Goal: Task Accomplishment & Management: Use online tool/utility

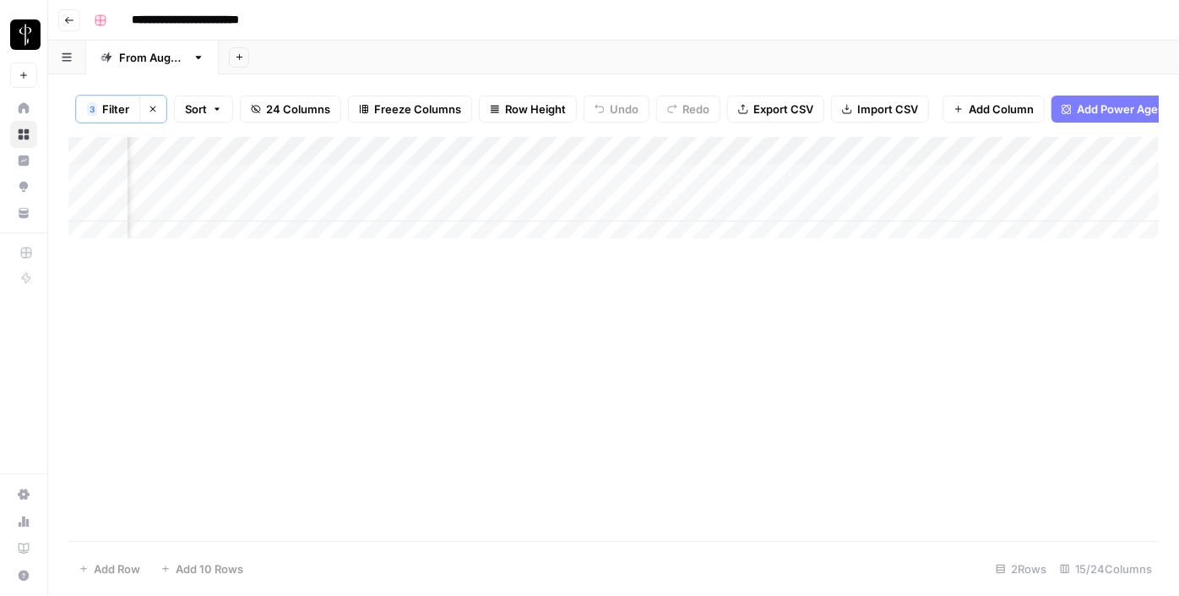
scroll to position [0, 1605]
click at [197, 395] on div "Add Column" at bounding box center [613, 339] width 1091 height 404
click at [169, 354] on div "Add Column" at bounding box center [613, 339] width 1091 height 404
click at [324, 188] on div "Add Column" at bounding box center [613, 193] width 1091 height 113
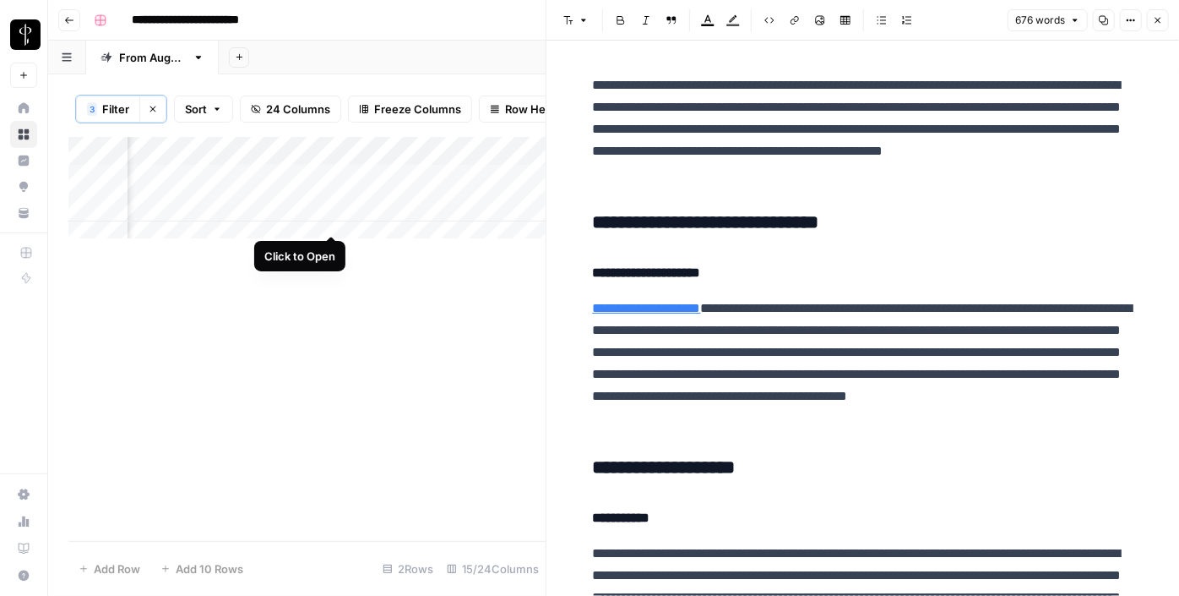
click at [330, 215] on div "Add Column" at bounding box center [306, 193] width 477 height 113
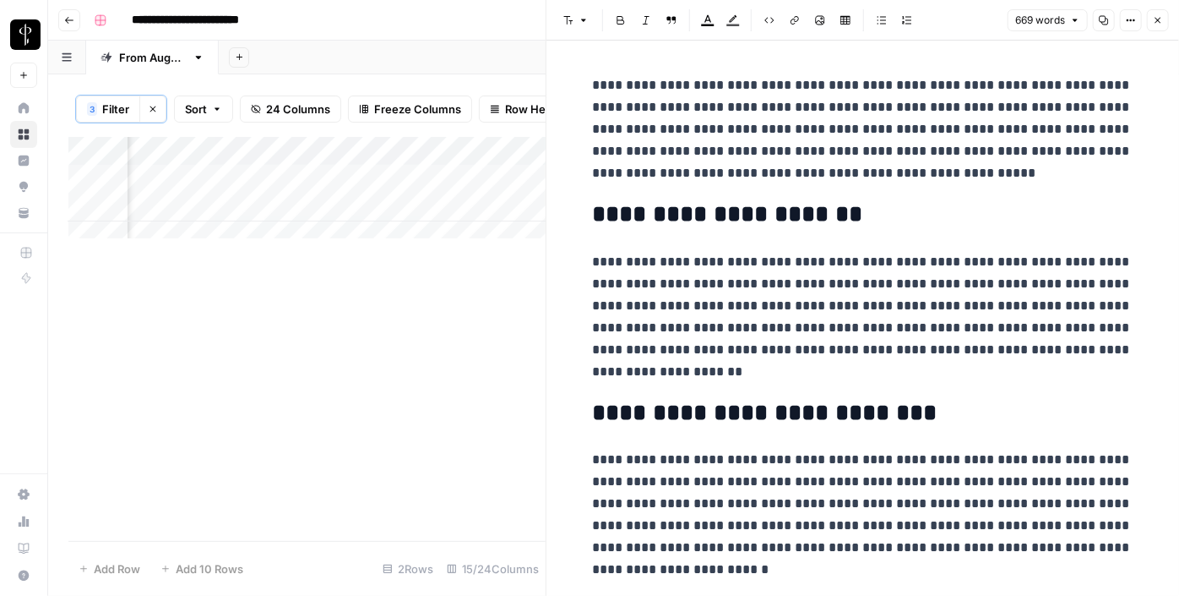
click at [1151, 15] on button "Close" at bounding box center [1158, 20] width 22 height 22
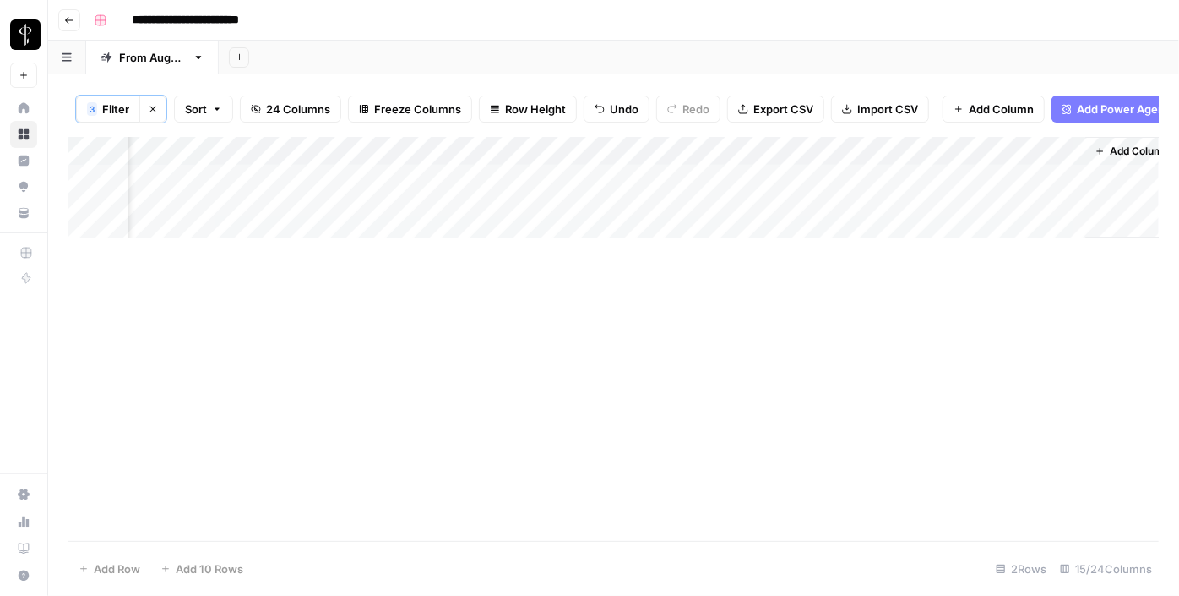
click at [427, 193] on div "Add Column" at bounding box center [613, 193] width 1091 height 113
click at [425, 216] on div "Add Column" at bounding box center [613, 193] width 1091 height 113
click at [787, 181] on div "Add Column" at bounding box center [613, 193] width 1091 height 113
click at [782, 186] on div "Add Column" at bounding box center [613, 193] width 1091 height 113
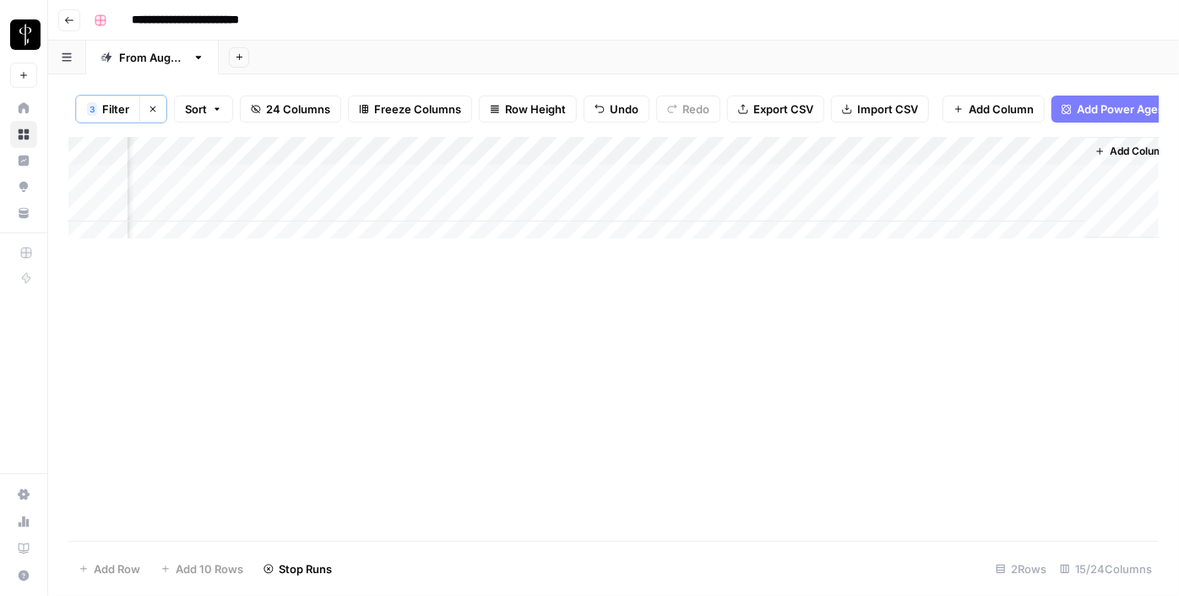
click at [782, 186] on div "Add Column" at bounding box center [613, 193] width 1091 height 113
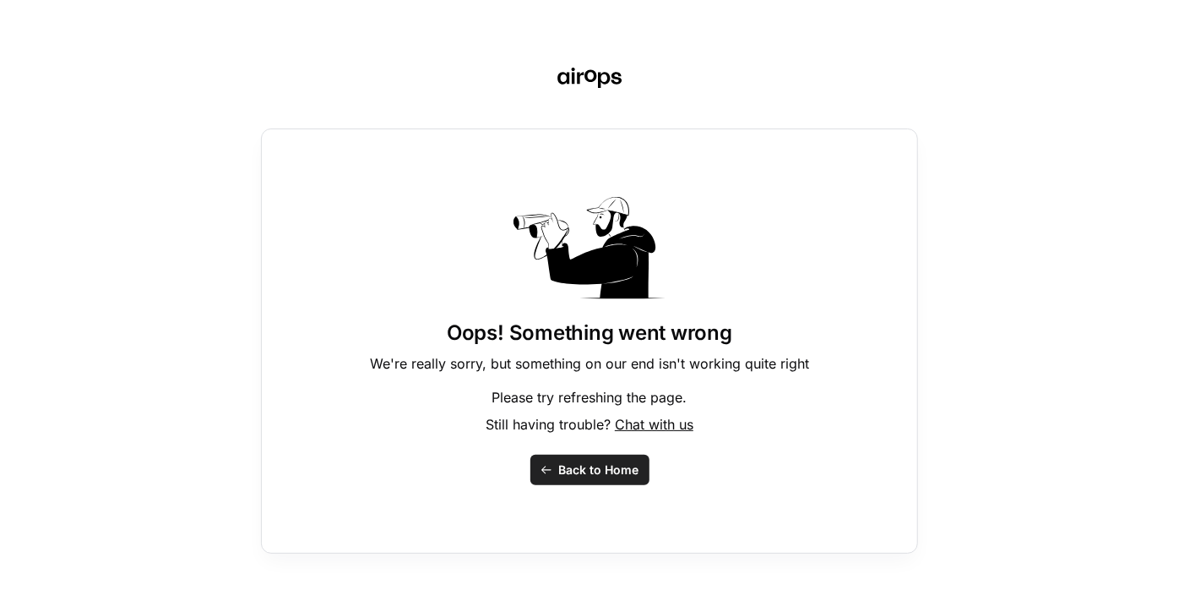
click at [581, 479] on button "Back to Home" at bounding box center [590, 470] width 119 height 30
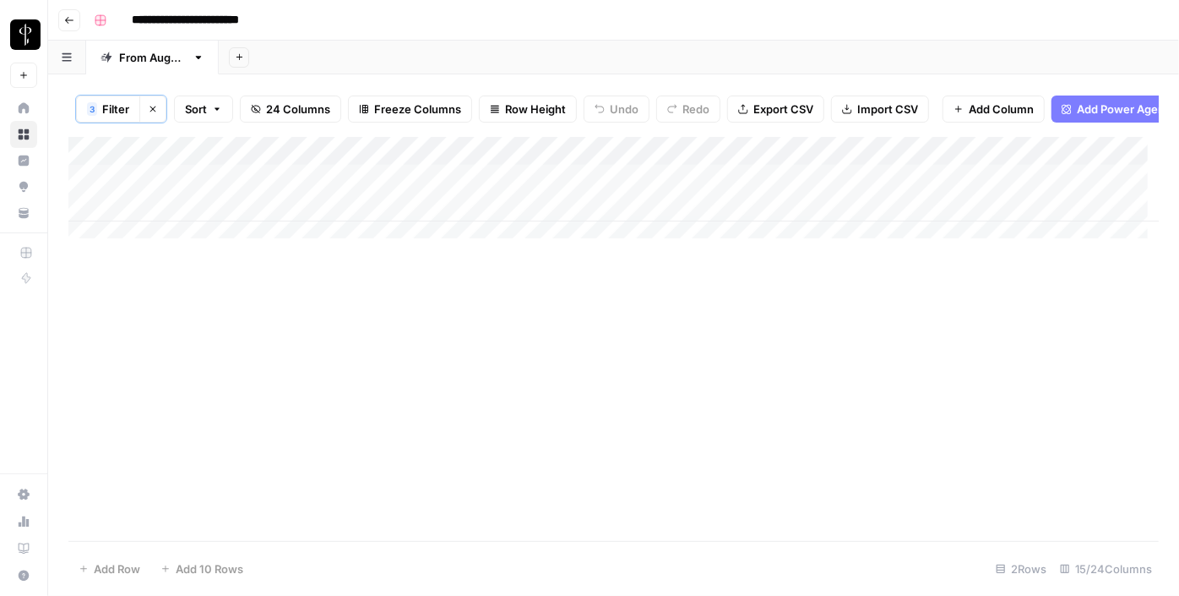
click at [141, 306] on div "Add Column" at bounding box center [613, 339] width 1091 height 404
drag, startPoint x: 353, startPoint y: 262, endPoint x: 556, endPoint y: 259, distance: 202.8
click at [556, 259] on div "Add Column" at bounding box center [613, 339] width 1091 height 404
click at [806, 190] on div "Add Column" at bounding box center [613, 193] width 1091 height 113
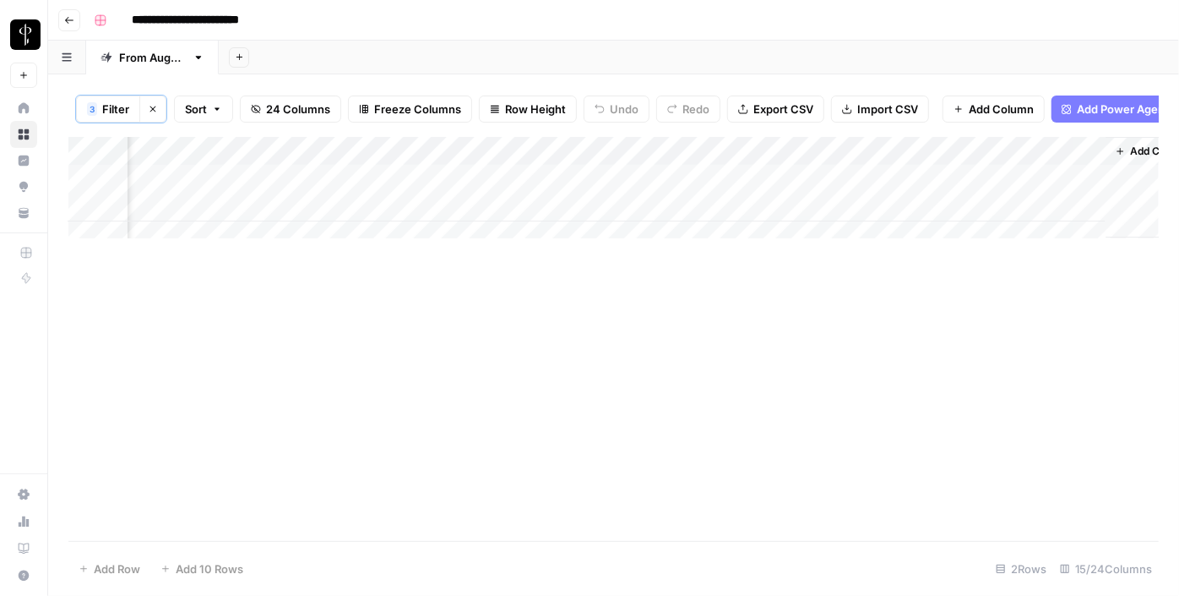
click at [806, 190] on div "Add Column" at bounding box center [613, 193] width 1091 height 113
click at [797, 194] on body "**********" at bounding box center [589, 298] width 1179 height 596
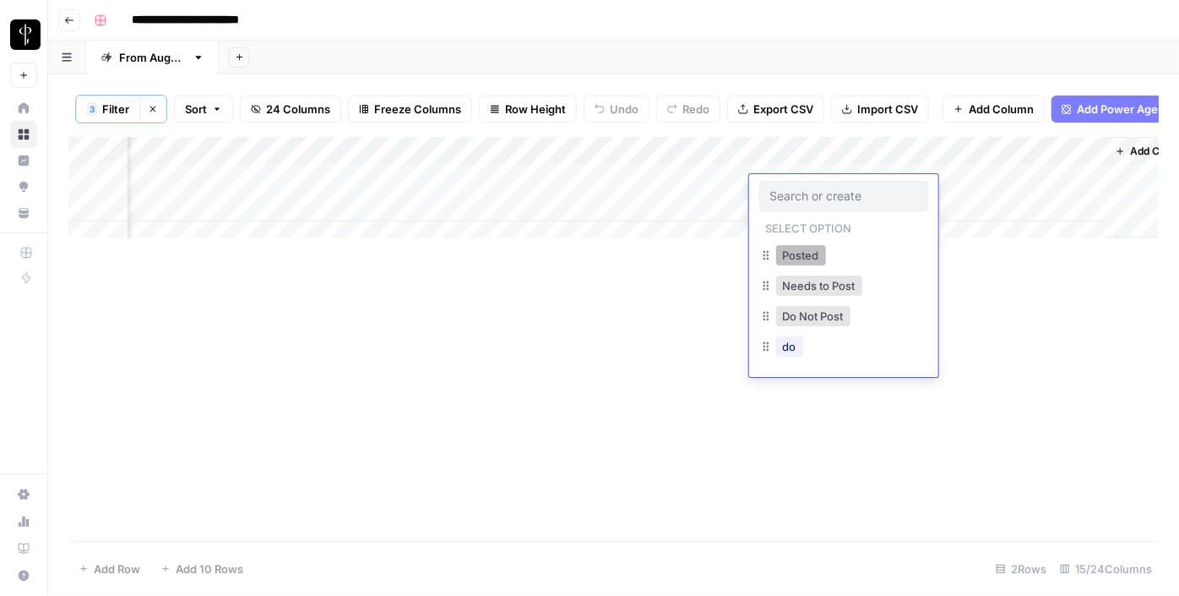
click at [790, 254] on button "Posted" at bounding box center [801, 255] width 50 height 20
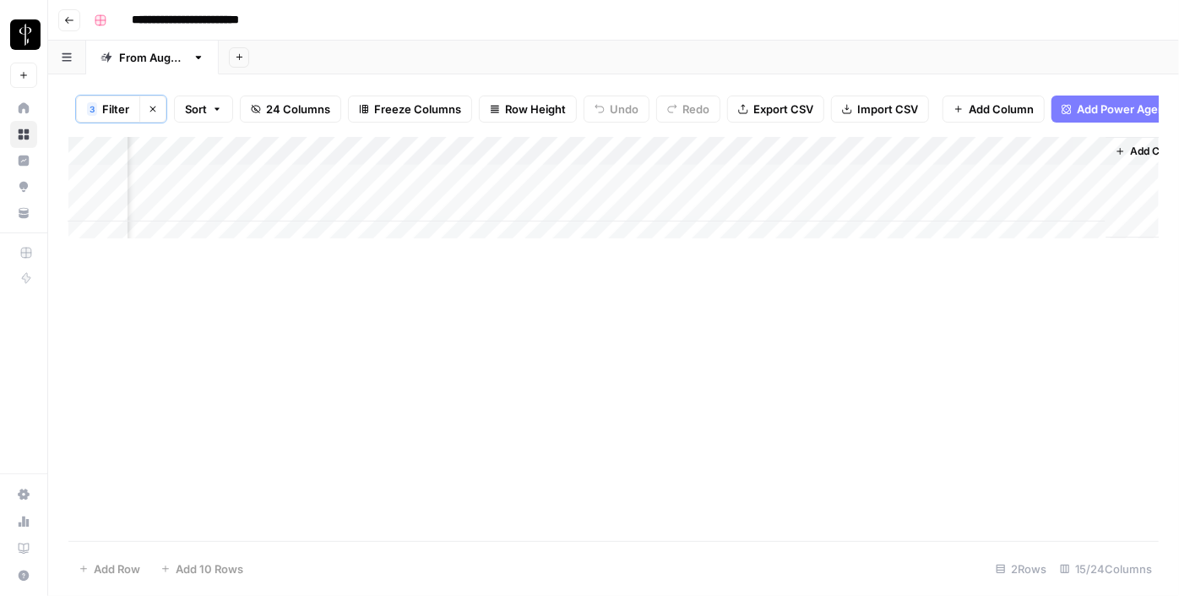
click at [794, 216] on div "Add Column" at bounding box center [613, 193] width 1091 height 113
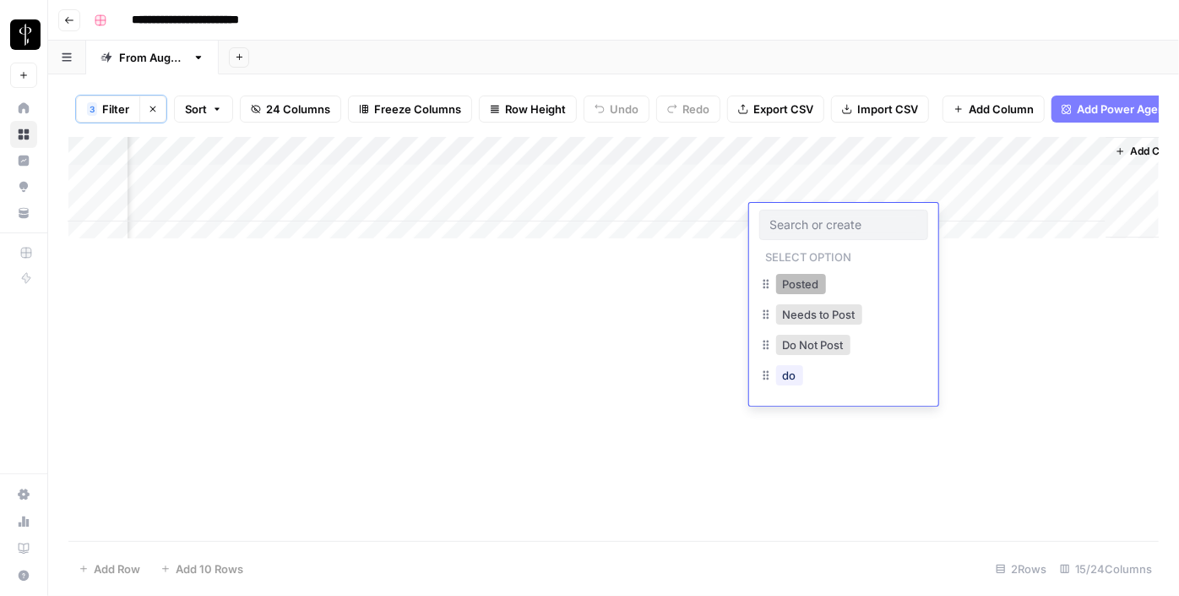
click at [791, 282] on button "Posted" at bounding box center [801, 284] width 50 height 20
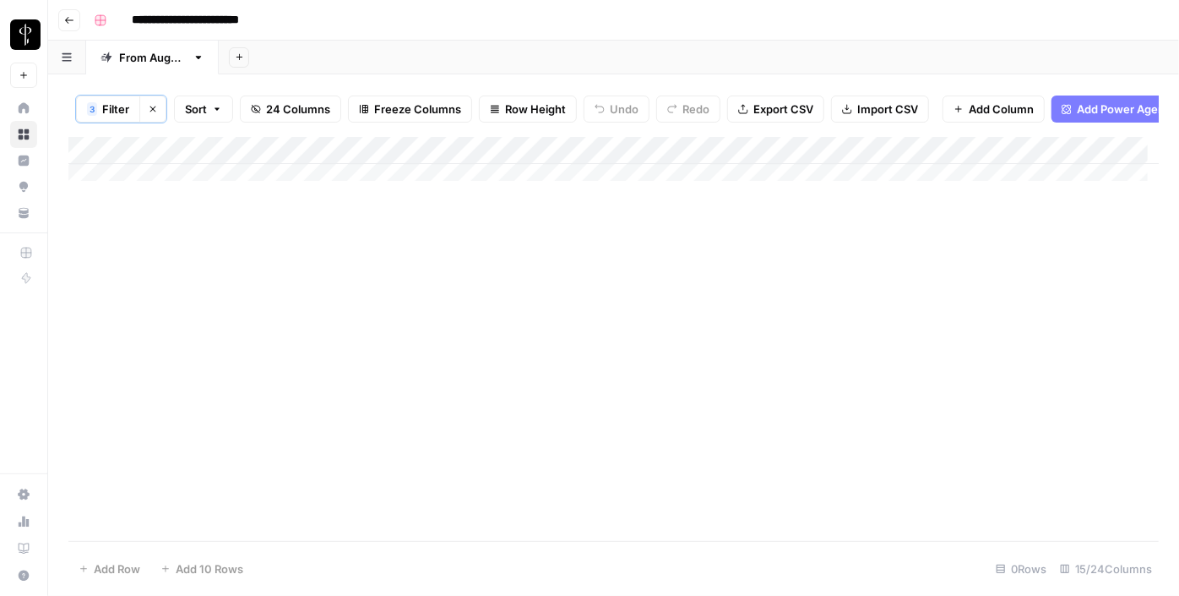
click at [182, 381] on div "Add Column" at bounding box center [613, 339] width 1091 height 404
click at [143, 111] on button "Clear filters" at bounding box center [152, 108] width 27 height 27
